Goal: Navigation & Orientation: Understand site structure

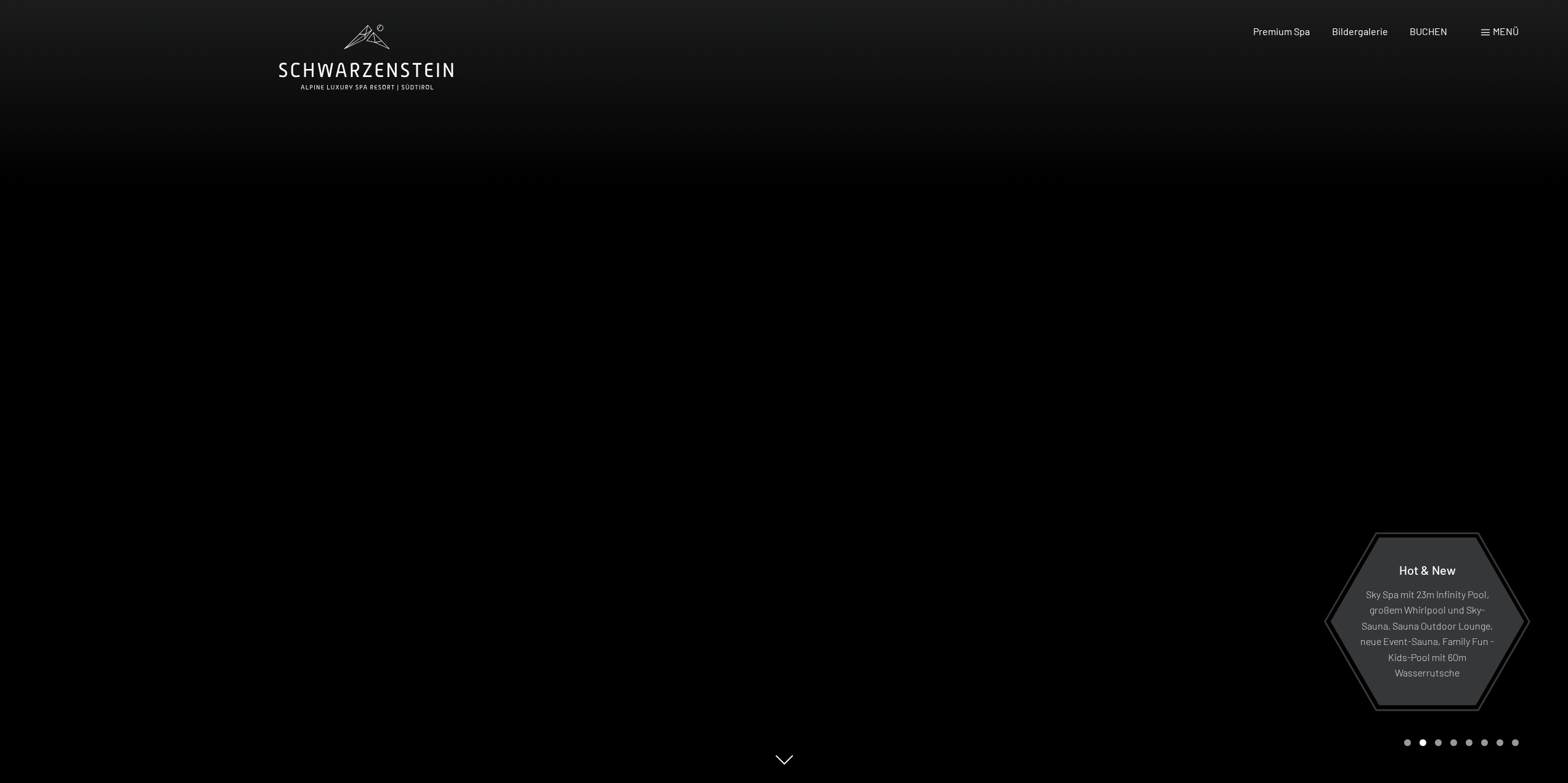
click at [1497, 31] on span "Menü" at bounding box center [1505, 31] width 26 height 11
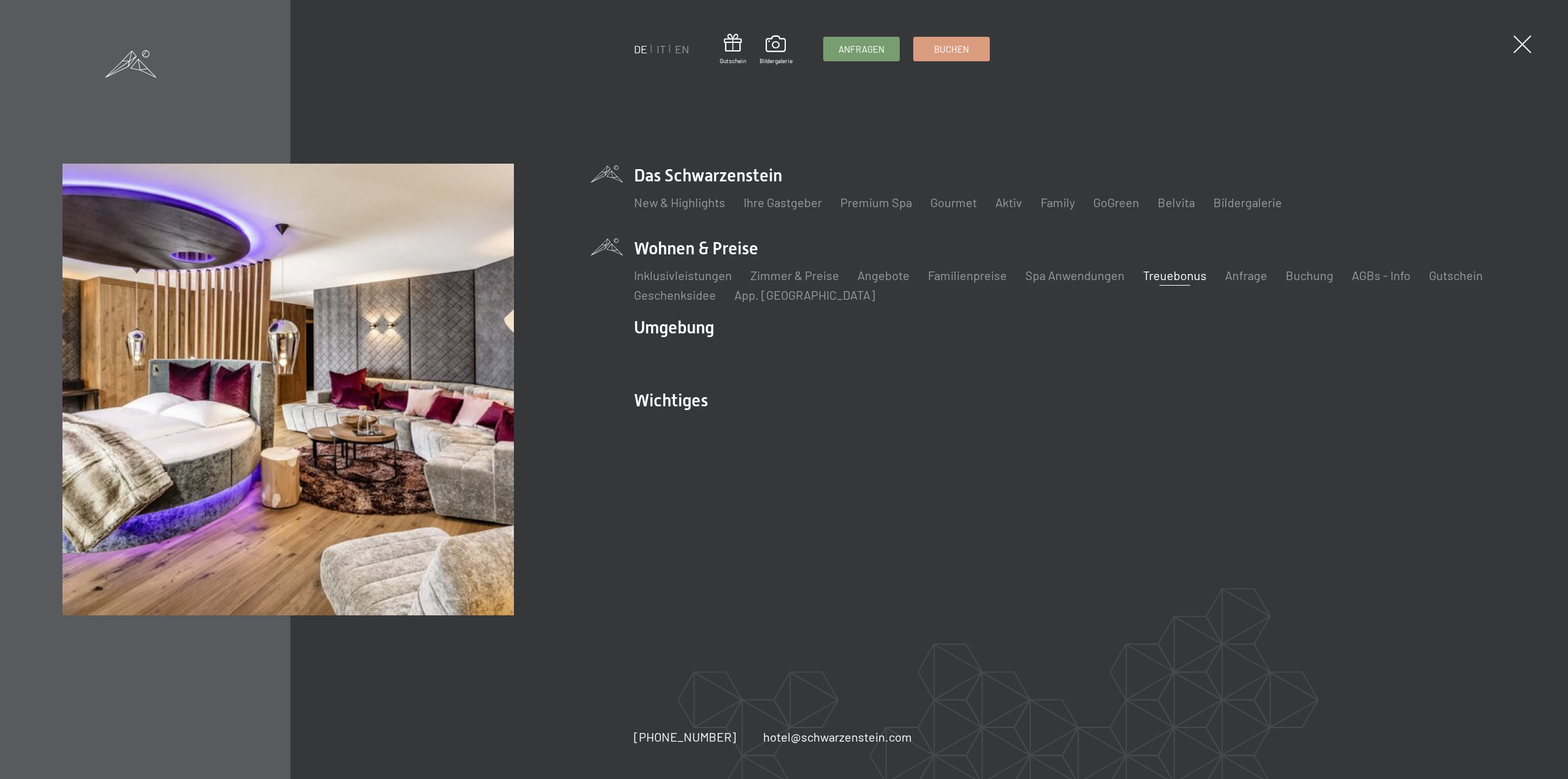
click at [1196, 277] on link "Treuebonus" at bounding box center [1175, 275] width 64 height 15
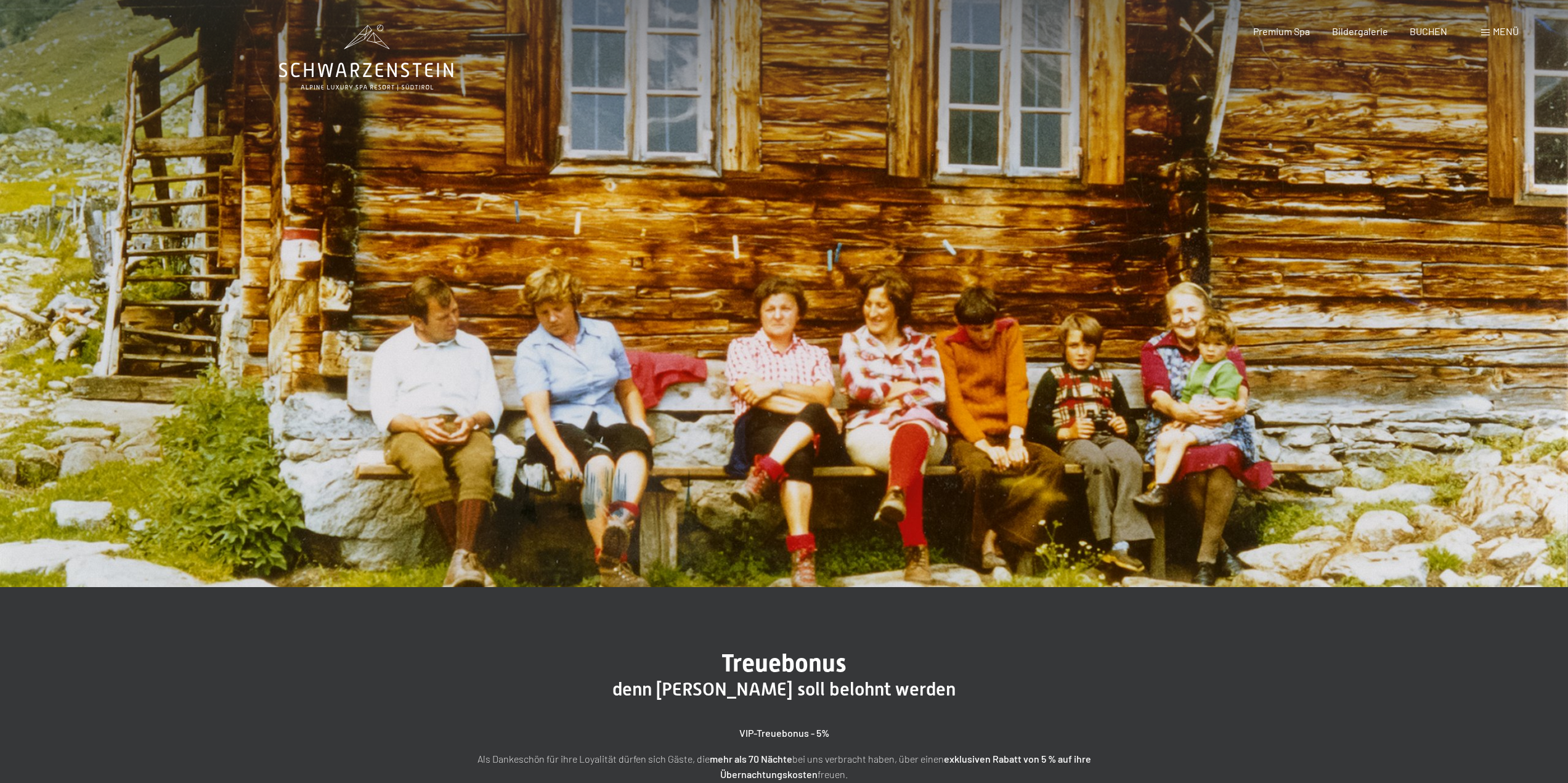
click at [1506, 33] on span "Menü" at bounding box center [1505, 31] width 26 height 11
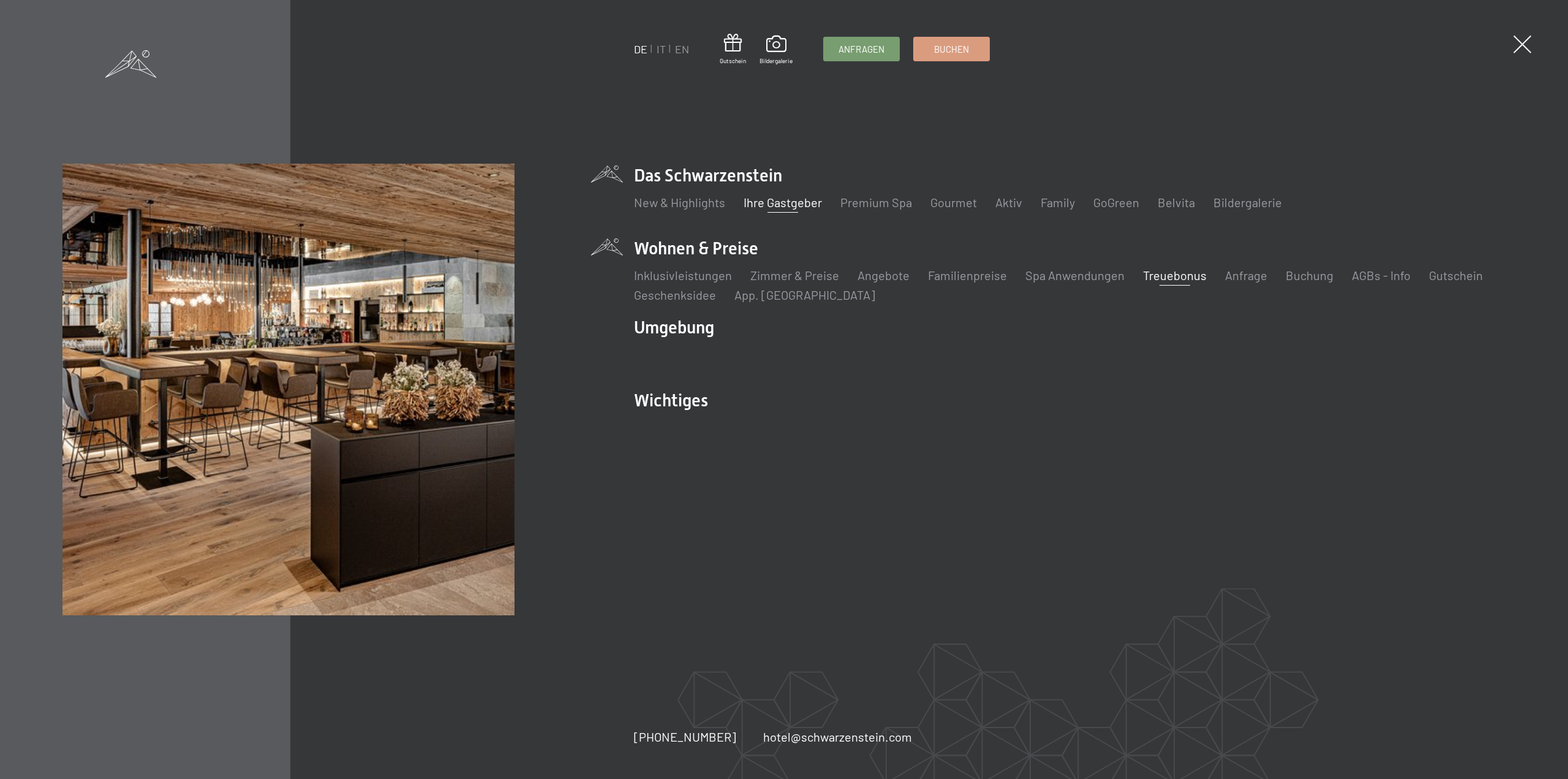
click at [774, 204] on link "Ihre Gastgeber" at bounding box center [782, 202] width 78 height 15
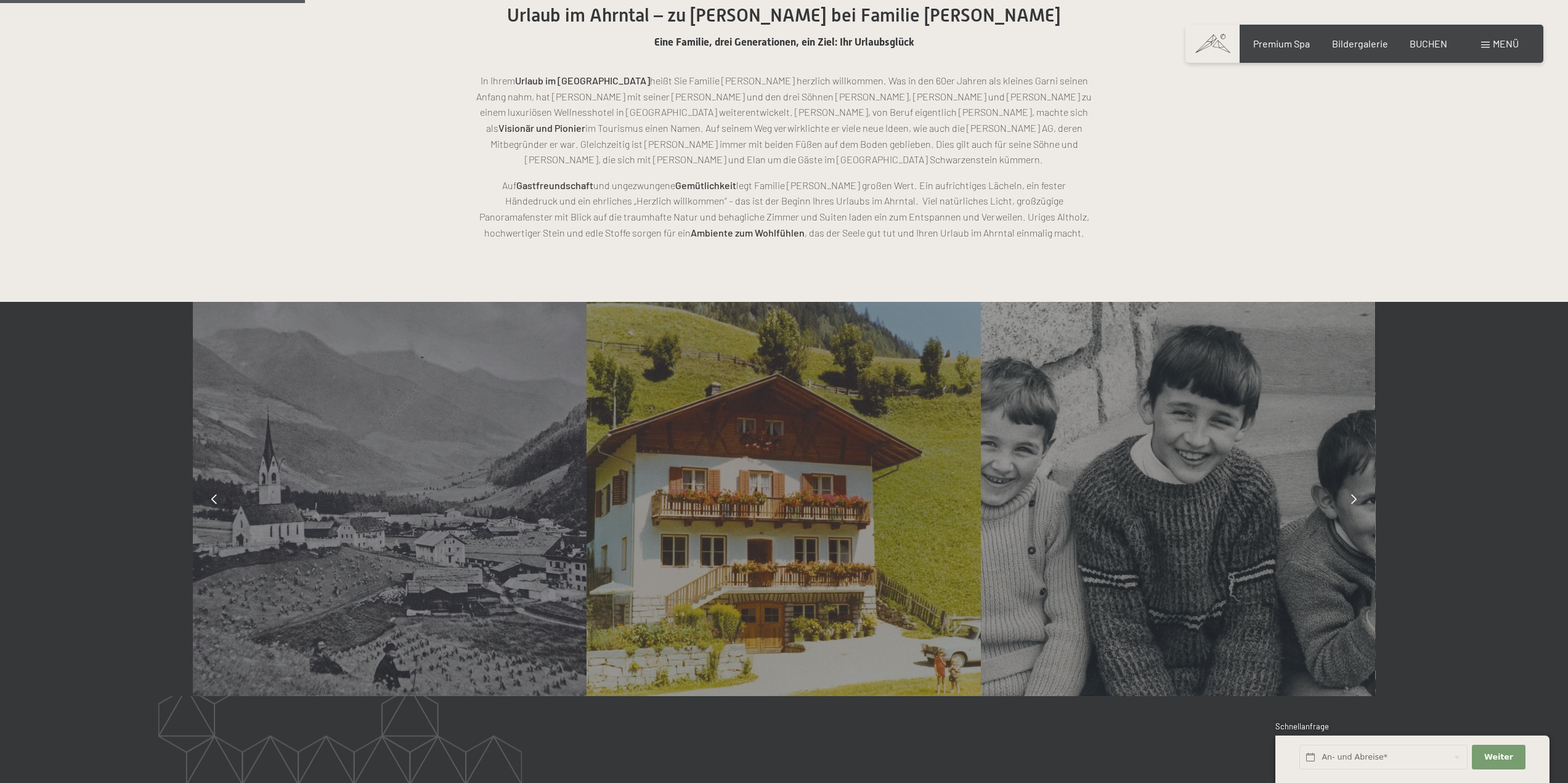
scroll to position [924, 0]
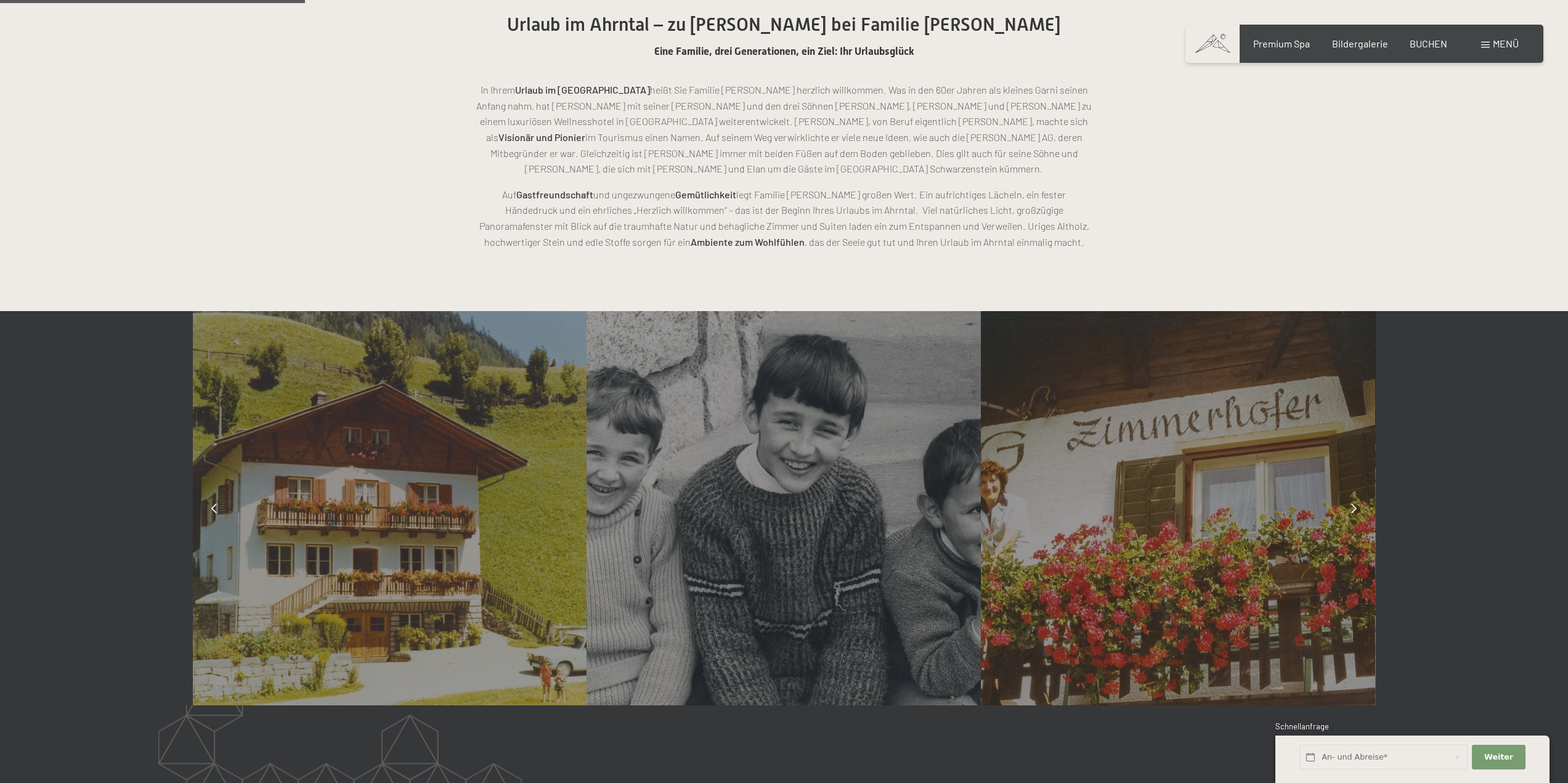
click at [1354, 511] on icon at bounding box center [1353, 508] width 5 height 10
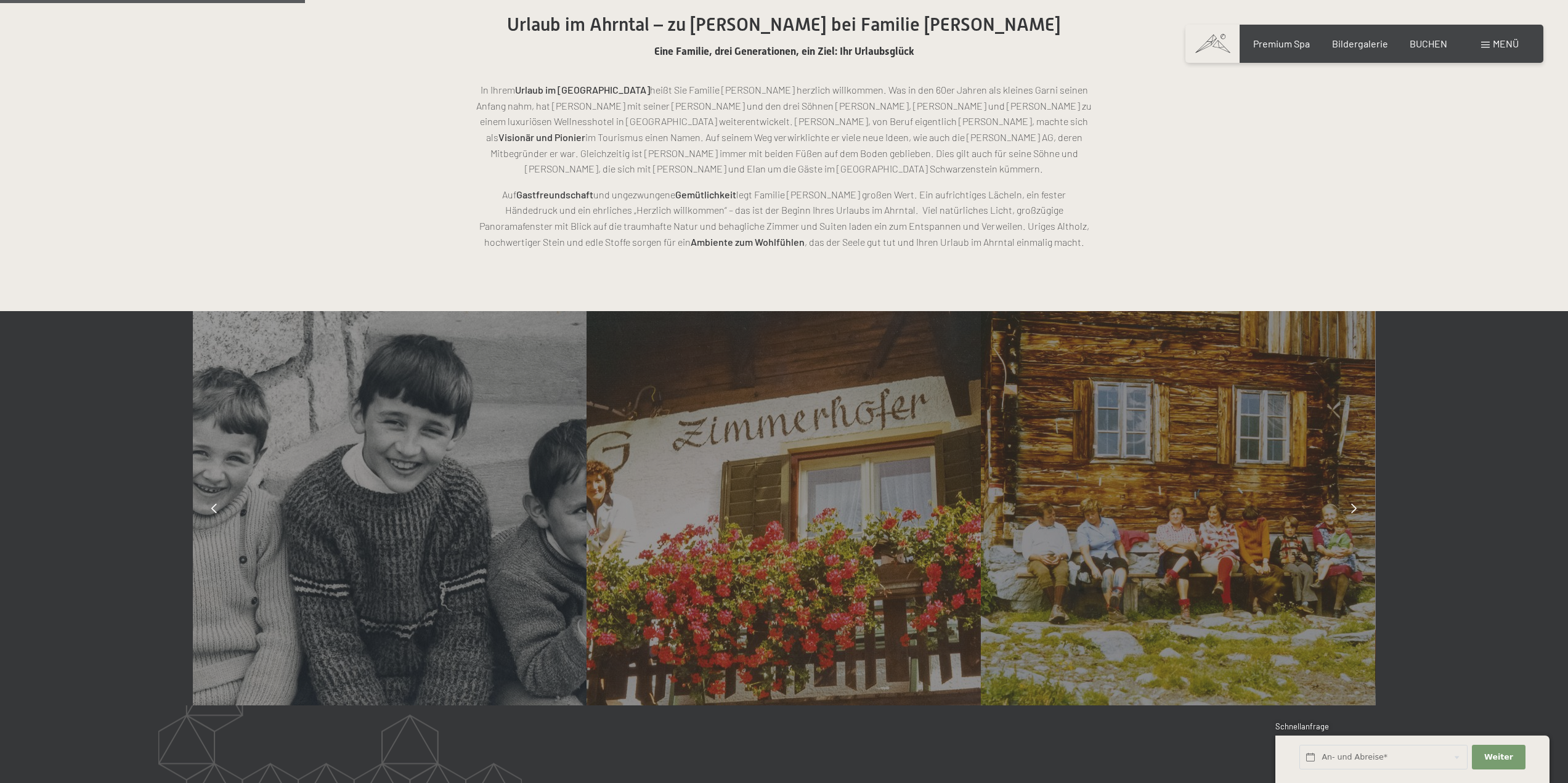
click at [1354, 511] on icon at bounding box center [1353, 508] width 5 height 10
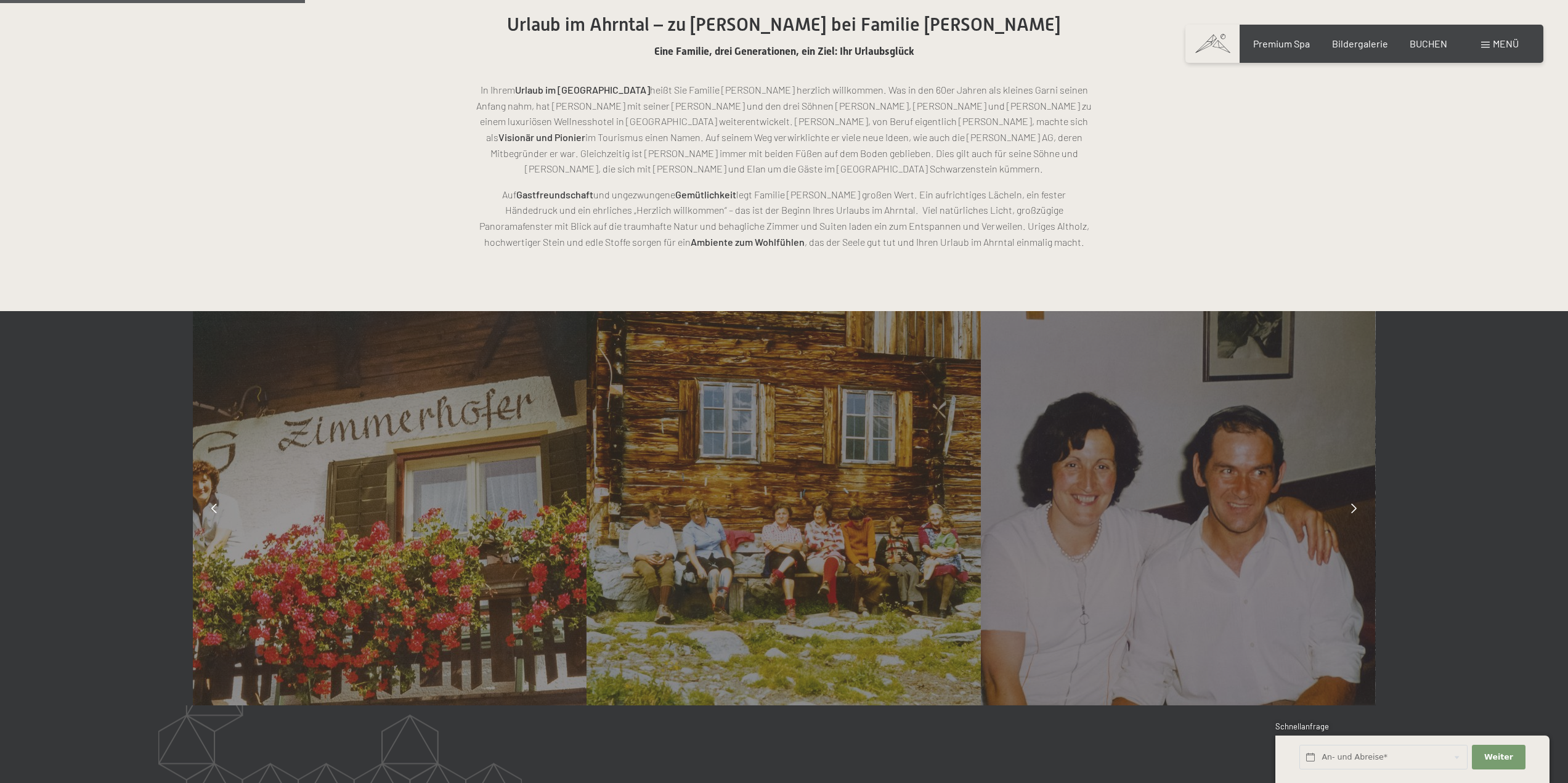
click at [1354, 511] on icon at bounding box center [1353, 508] width 5 height 10
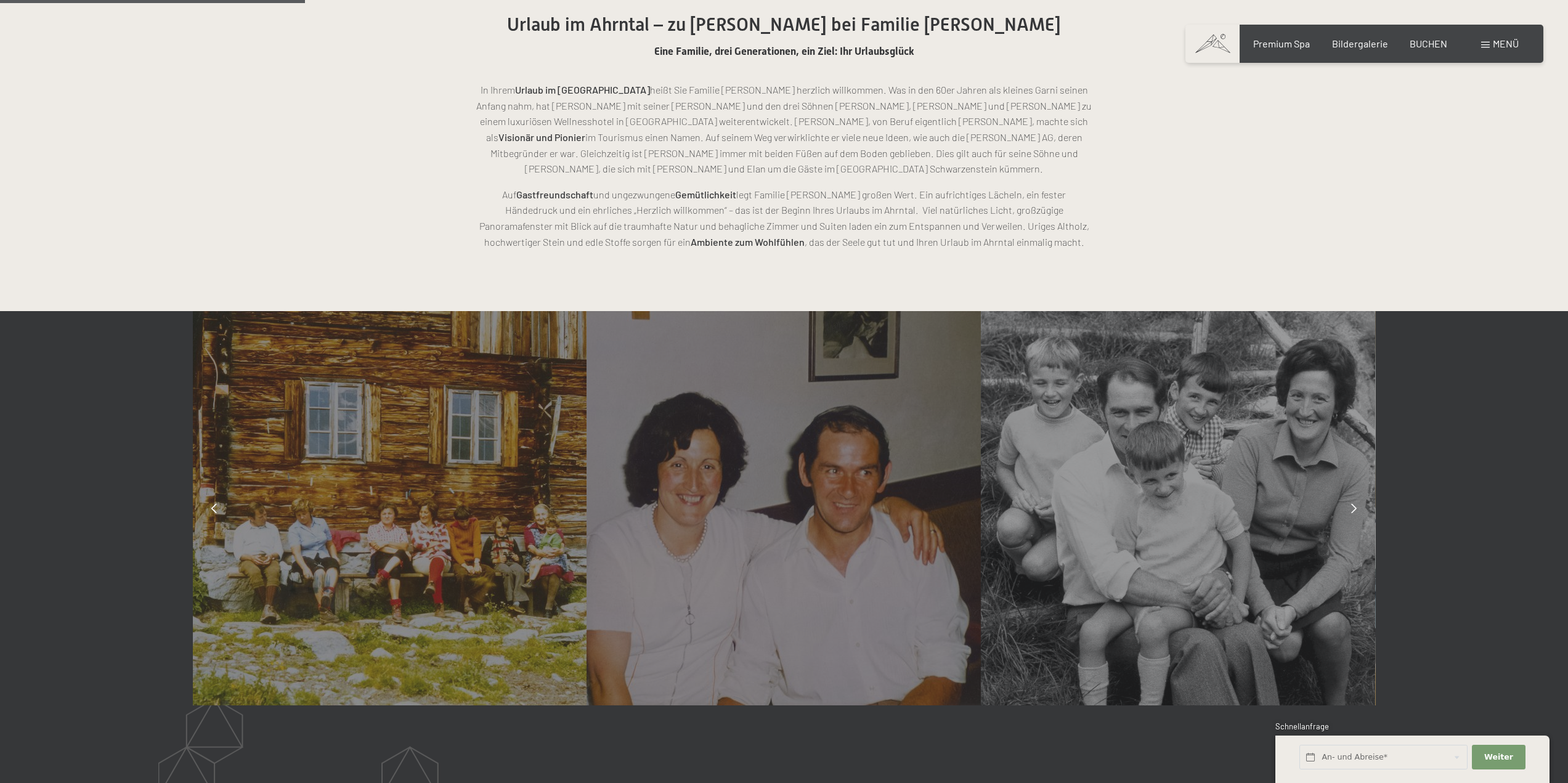
click at [1354, 511] on icon at bounding box center [1353, 508] width 5 height 10
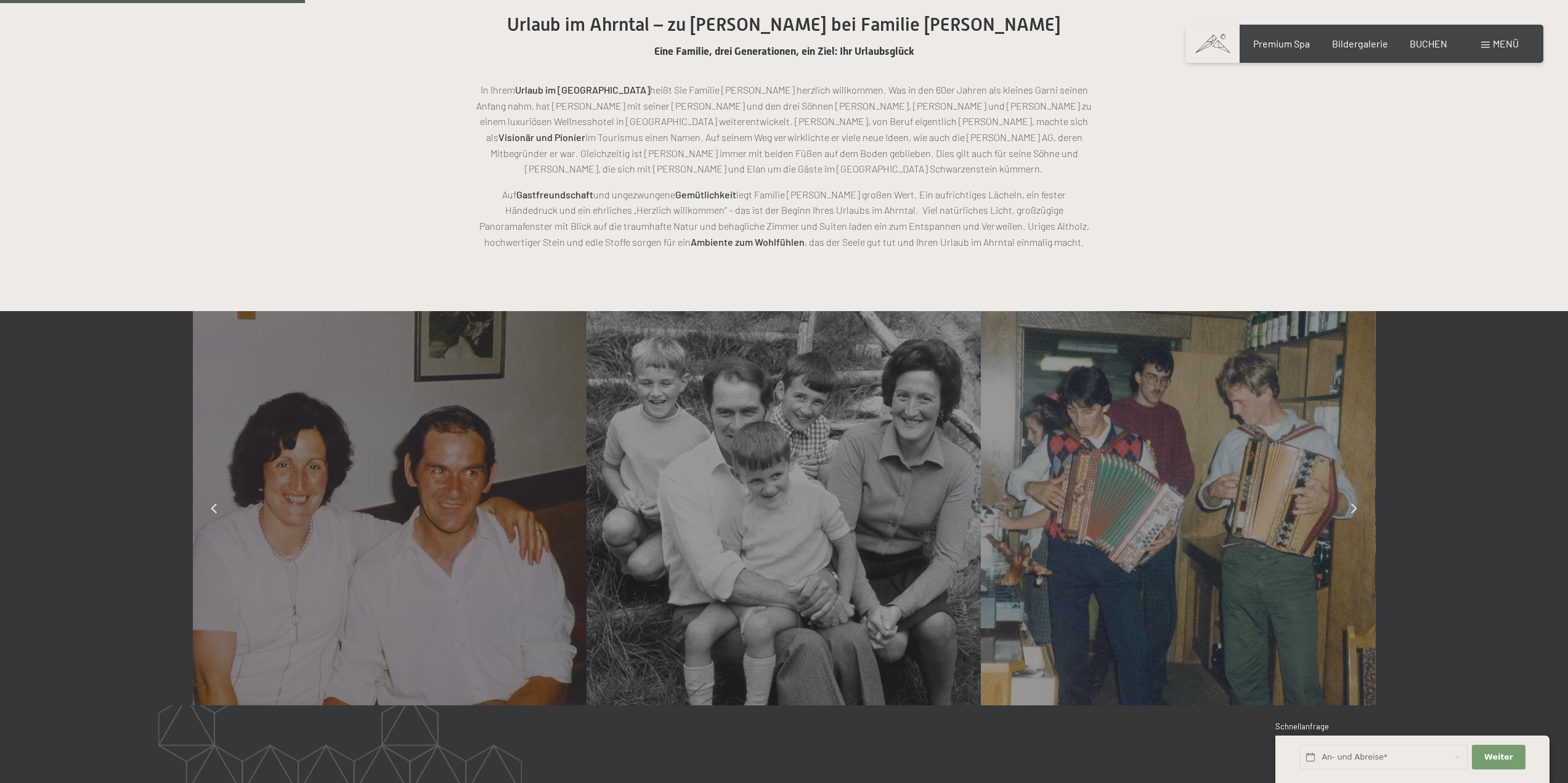
click at [1354, 511] on icon at bounding box center [1353, 508] width 5 height 10
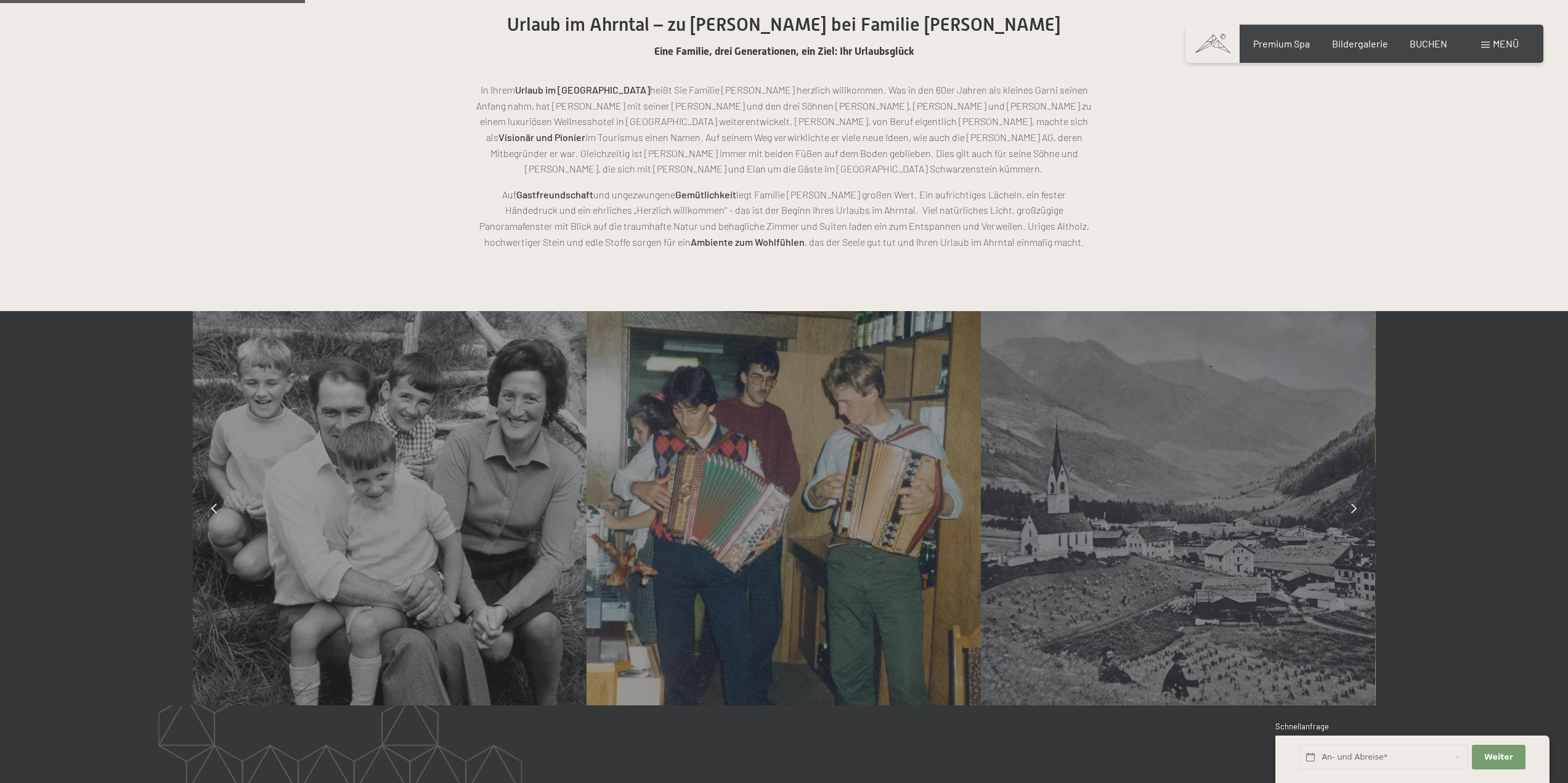
click at [1354, 511] on icon at bounding box center [1353, 508] width 5 height 10
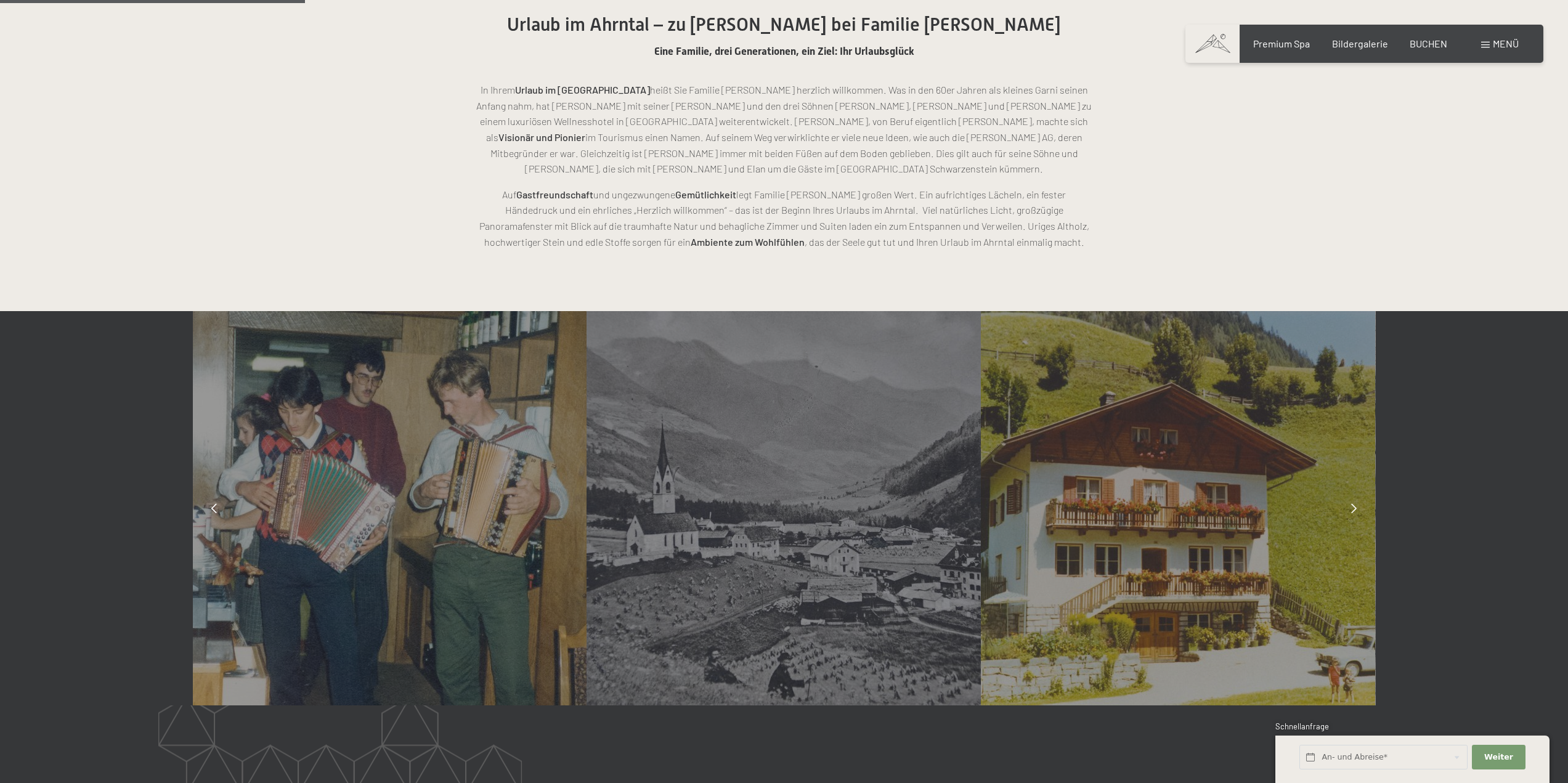
click at [1354, 511] on icon at bounding box center [1353, 508] width 5 height 10
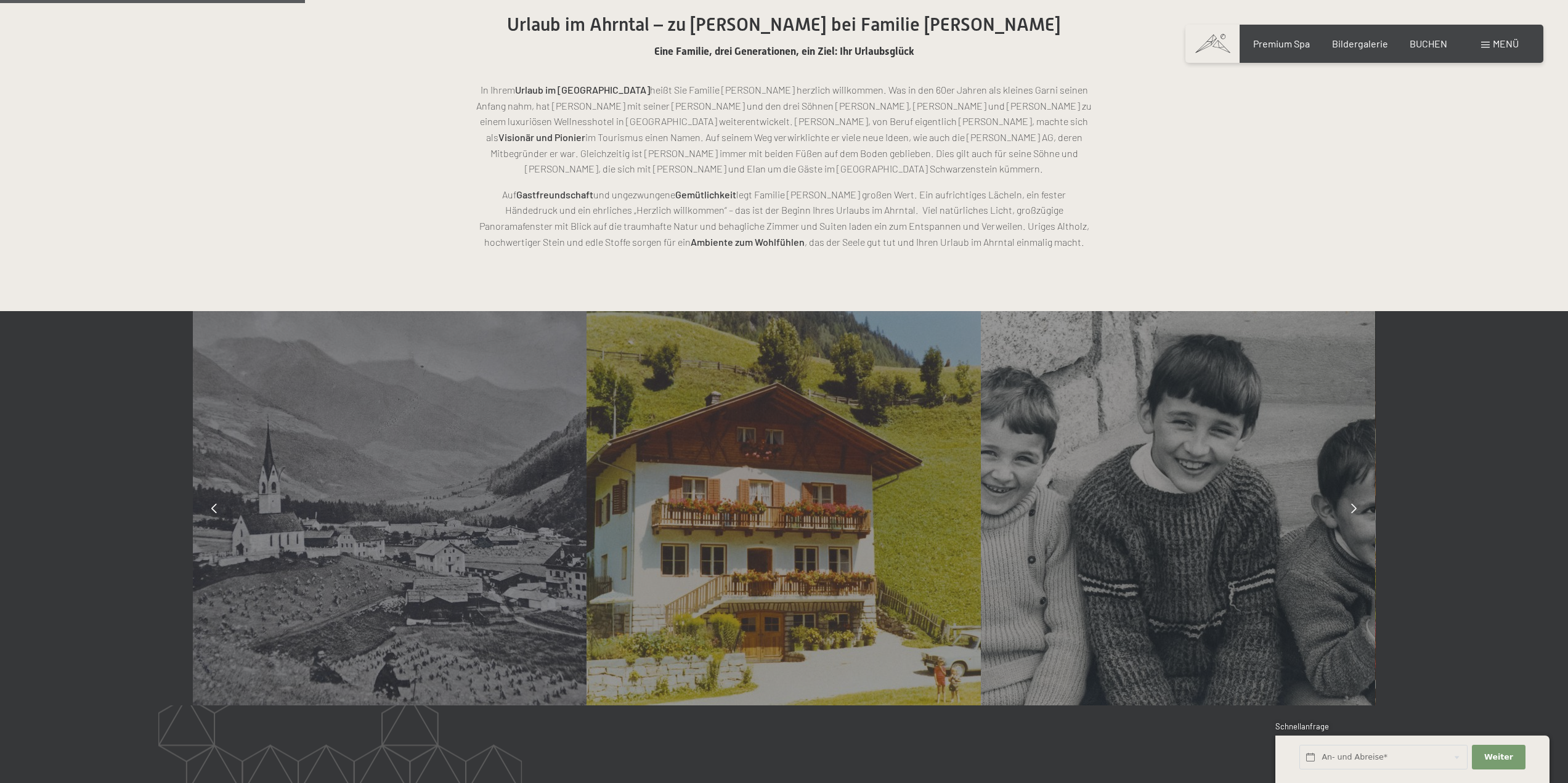
click at [1354, 511] on icon at bounding box center [1353, 508] width 5 height 10
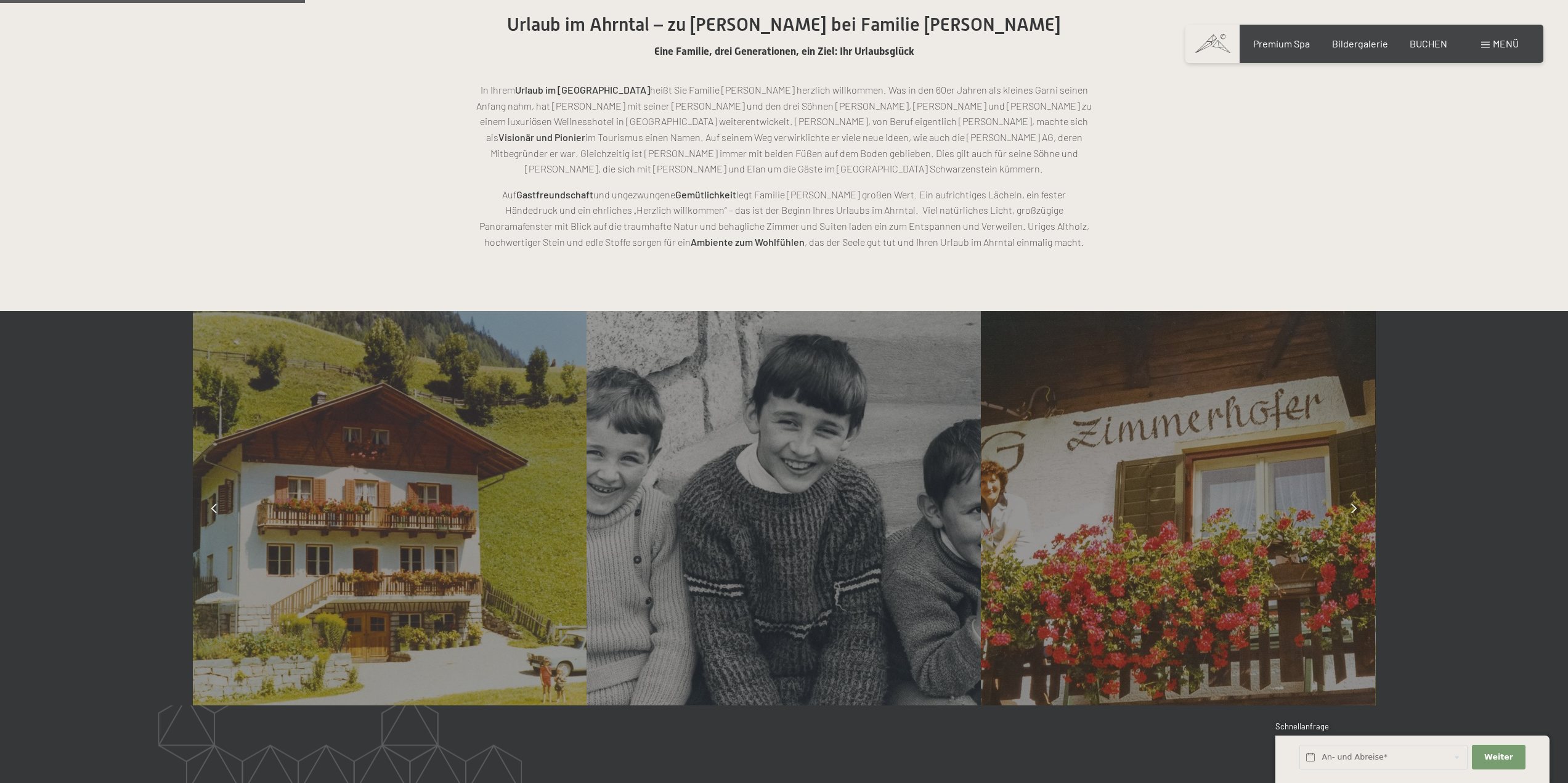
click at [1354, 511] on icon at bounding box center [1353, 508] width 5 height 10
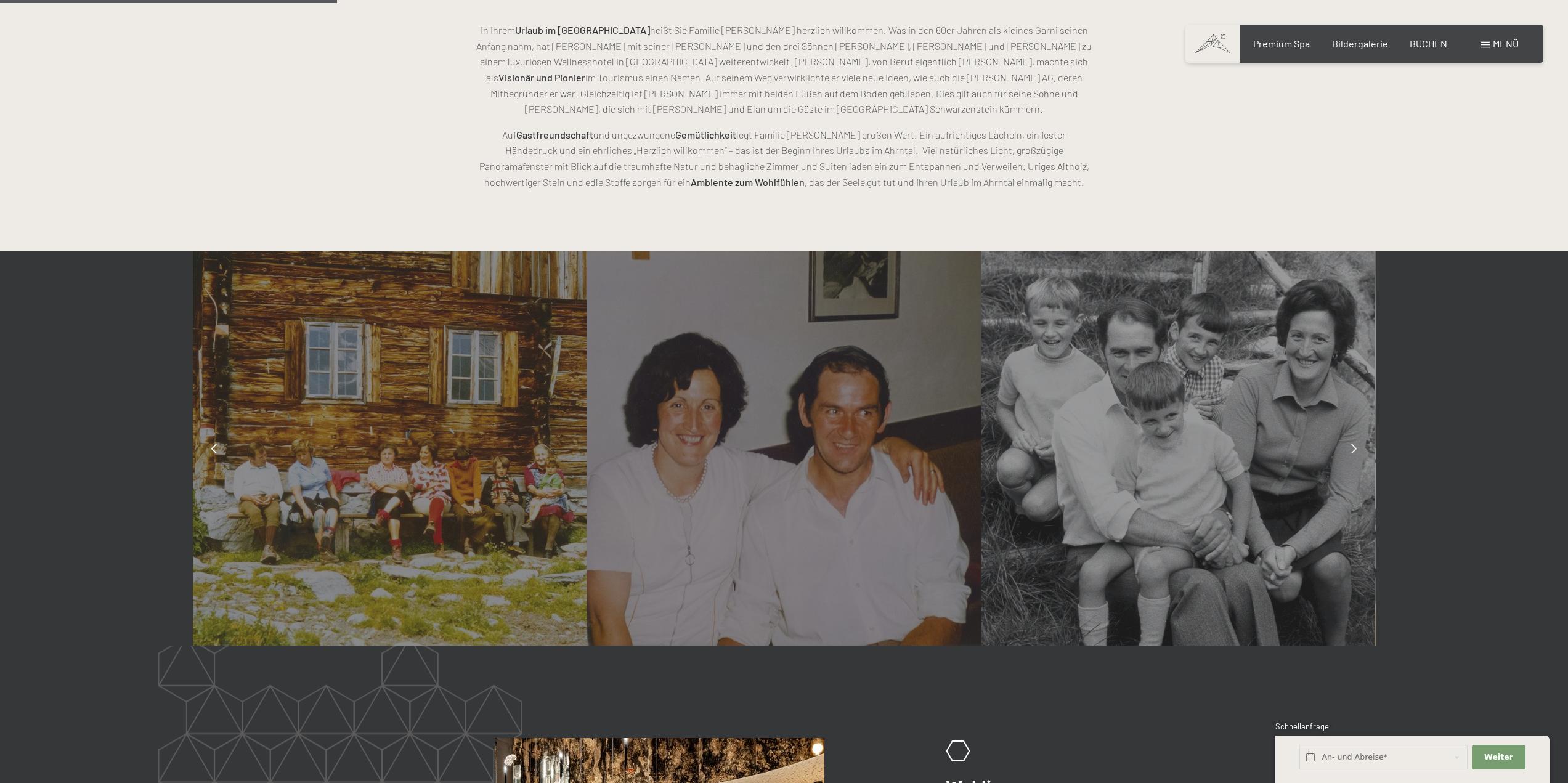
scroll to position [986, 0]
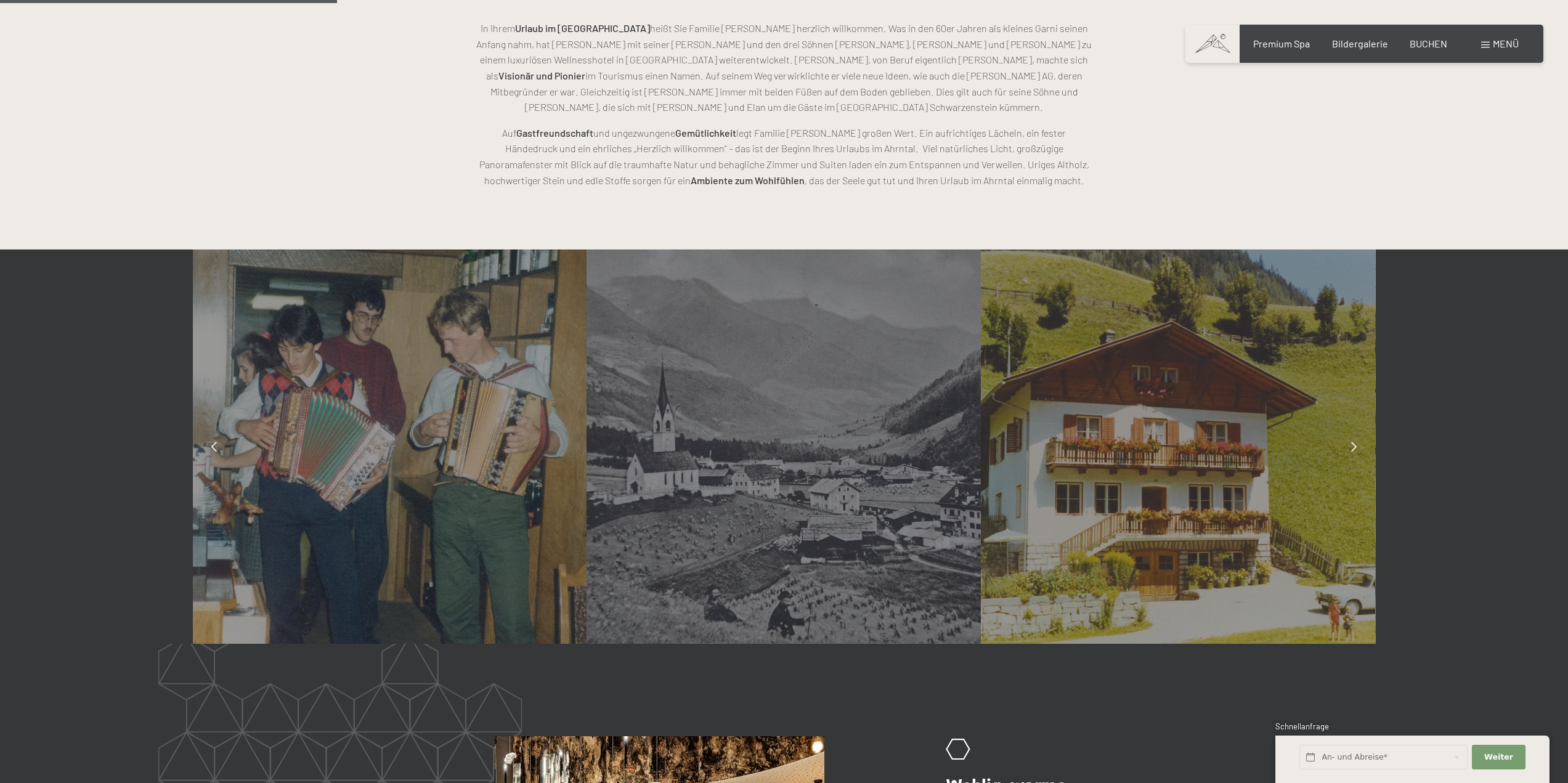
click at [213, 449] on icon at bounding box center [214, 446] width 5 height 10
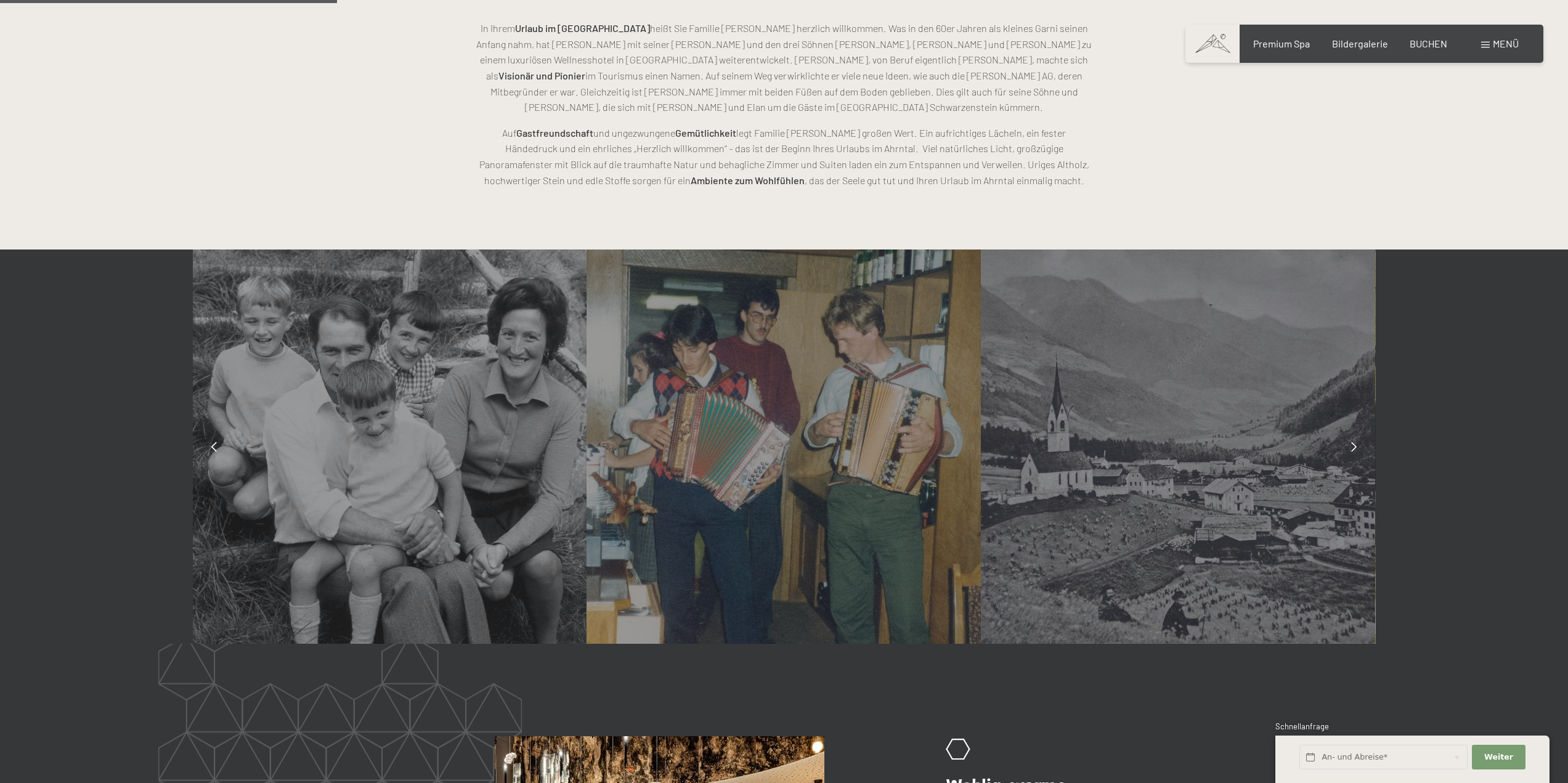
click at [213, 449] on icon at bounding box center [214, 446] width 5 height 10
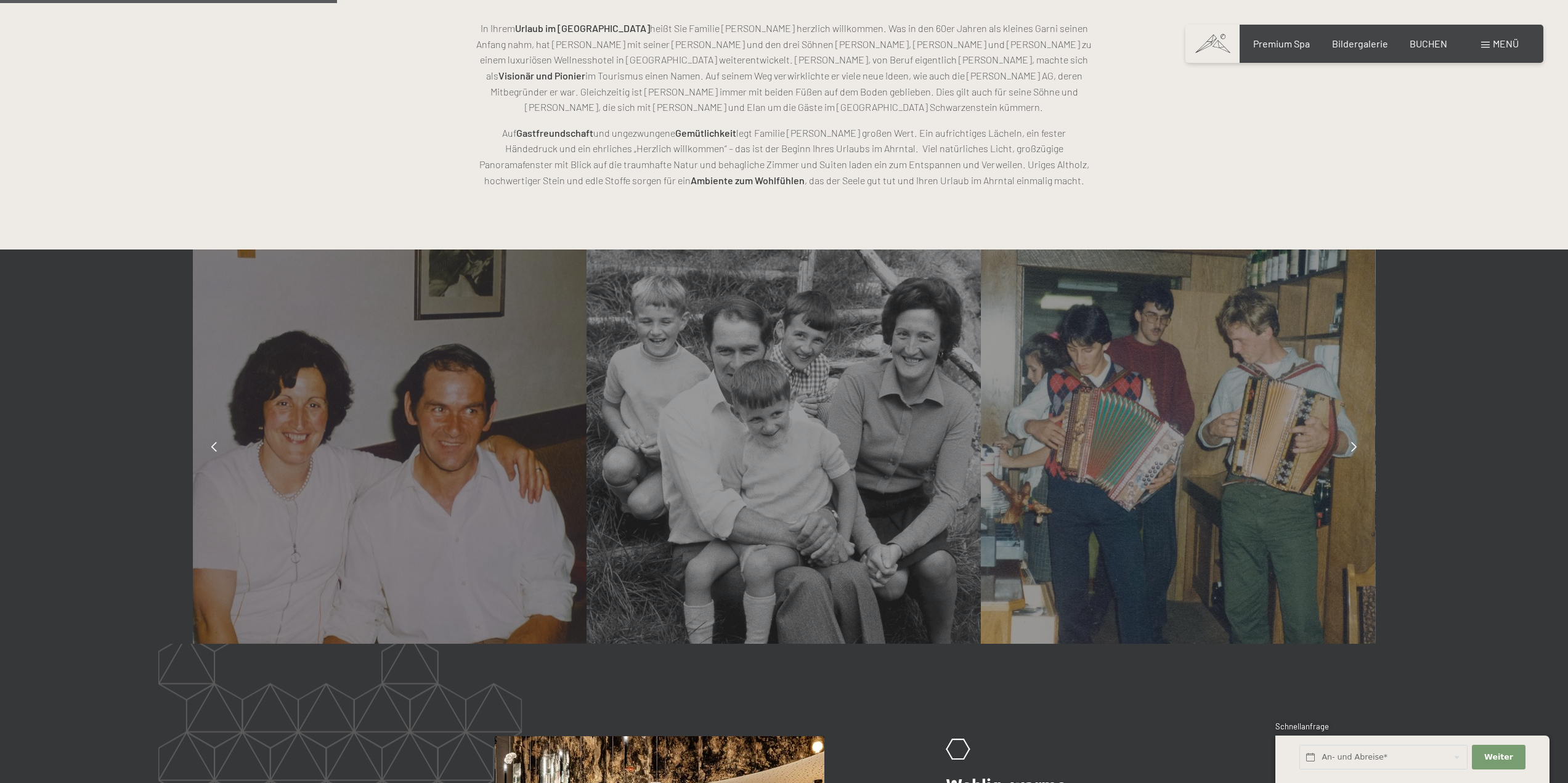
click at [213, 449] on icon at bounding box center [214, 446] width 5 height 10
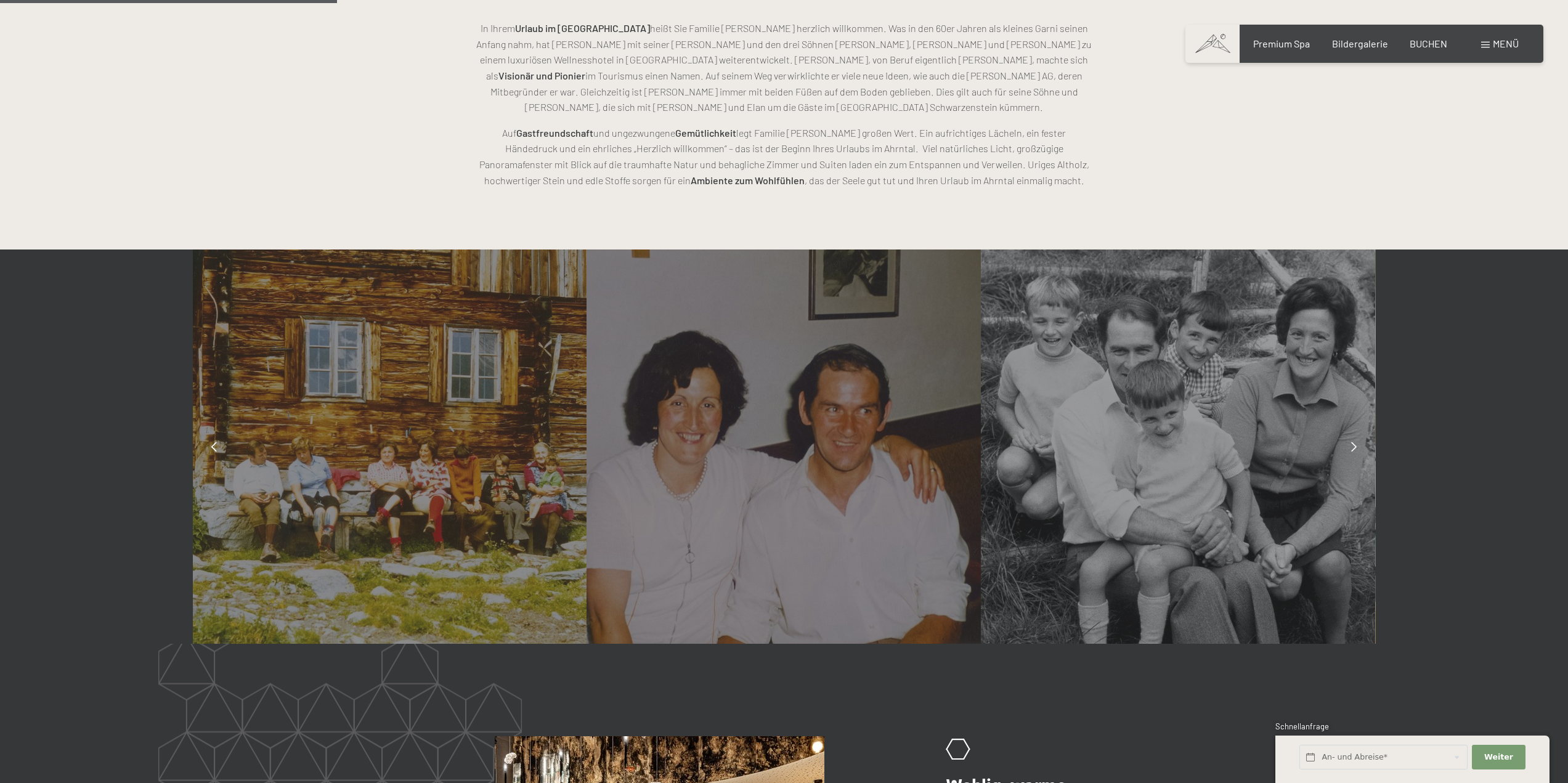
click at [213, 449] on icon at bounding box center [214, 446] width 5 height 10
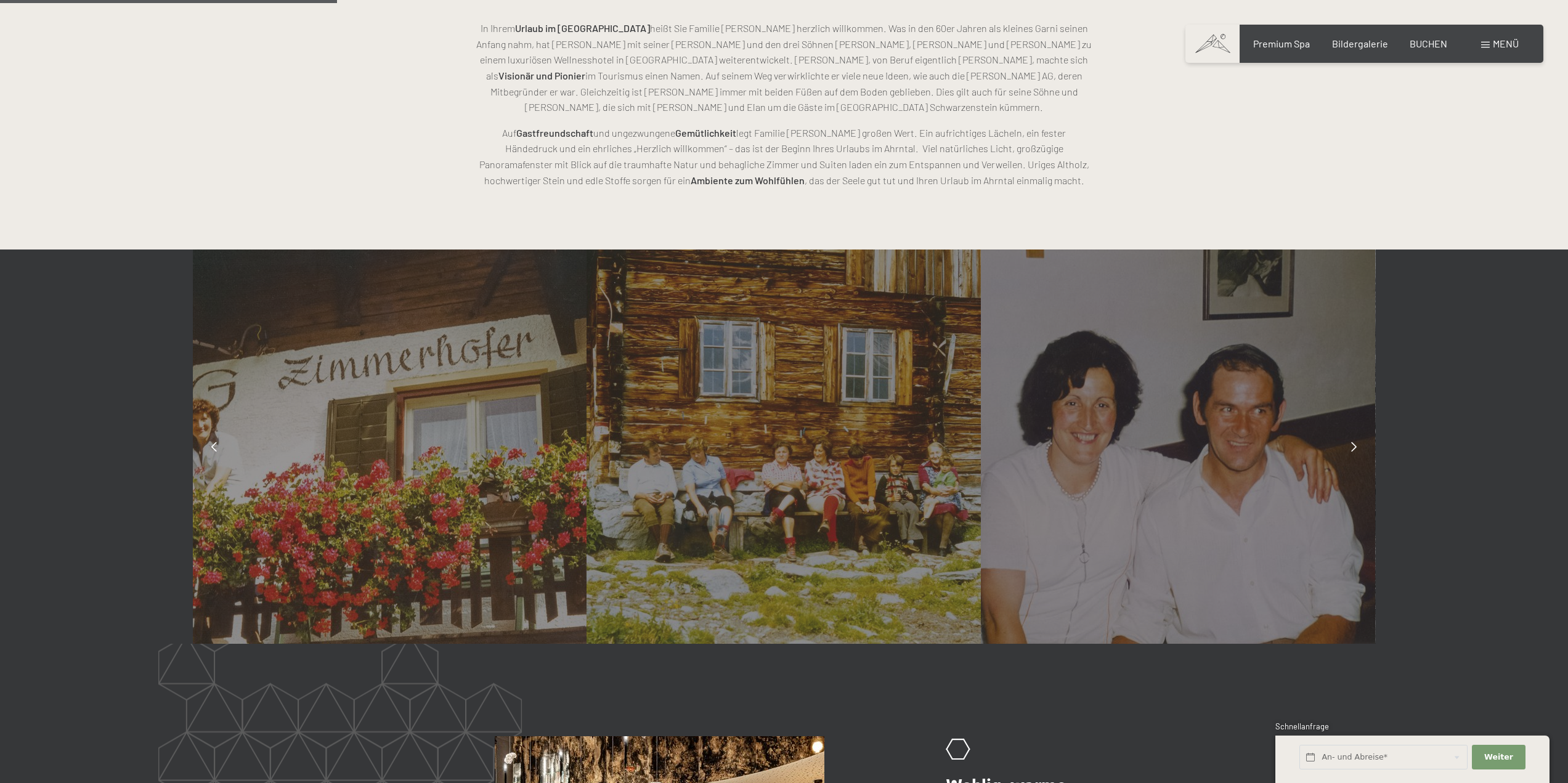
click at [213, 449] on icon at bounding box center [214, 446] width 5 height 10
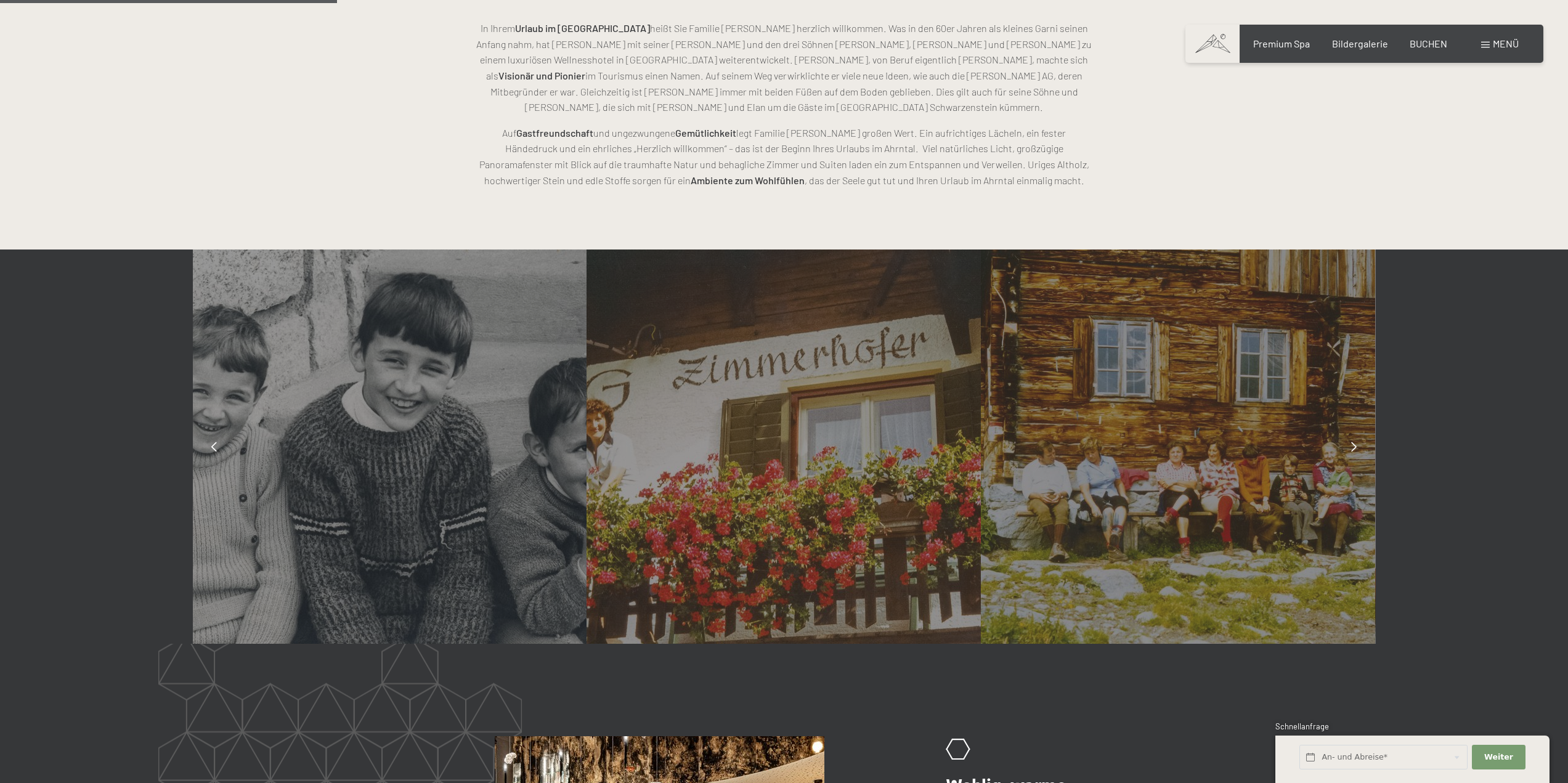
click at [213, 449] on icon at bounding box center [214, 446] width 5 height 10
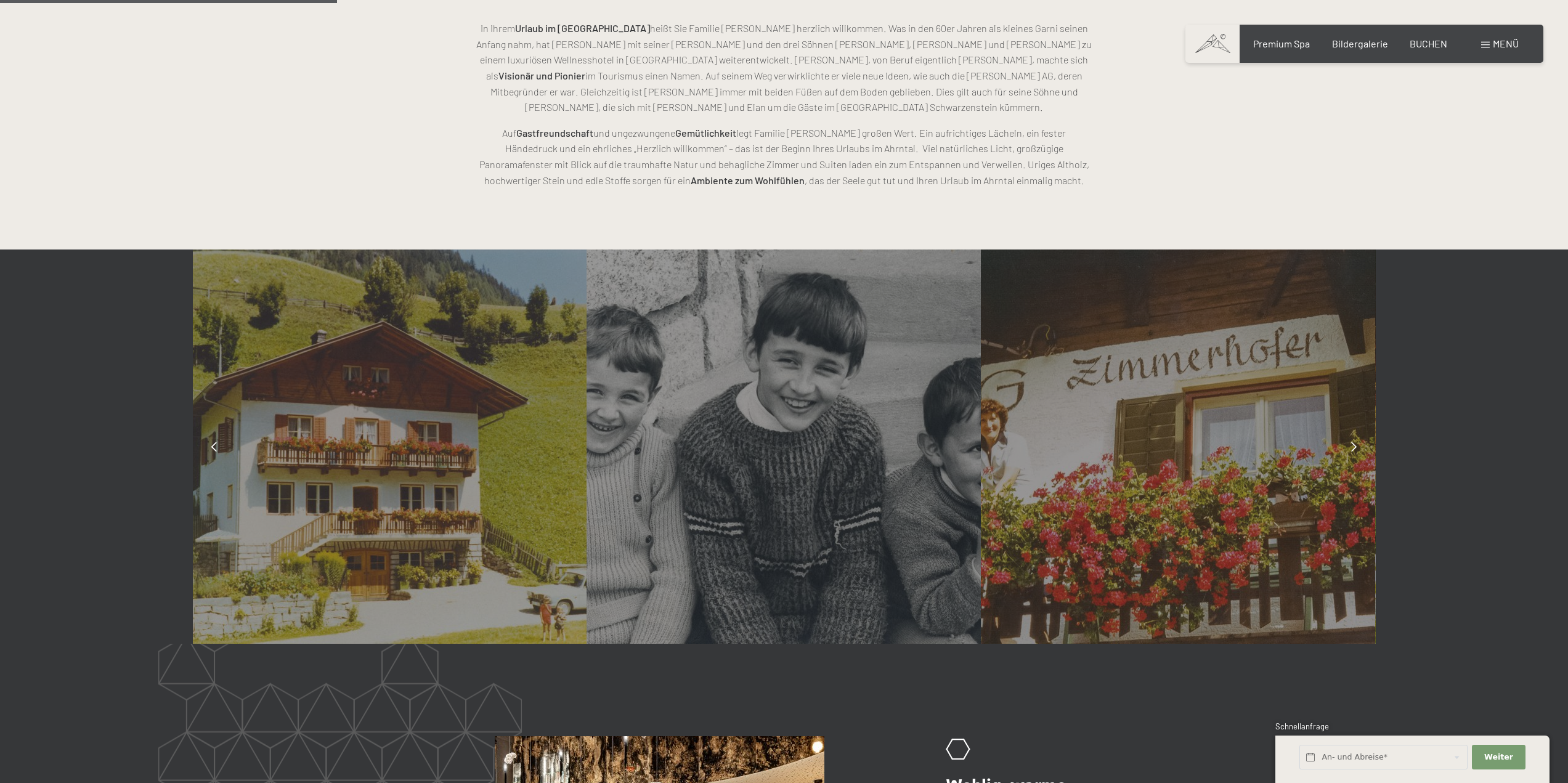
click at [213, 449] on icon at bounding box center [214, 446] width 5 height 10
